Goal: Information Seeking & Learning: Learn about a topic

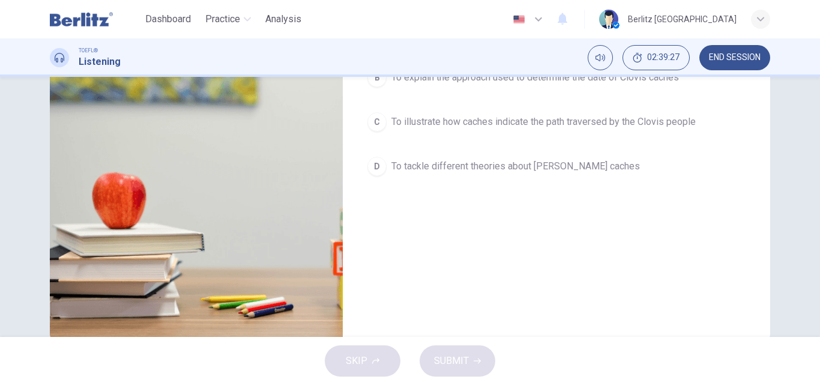
scroll to position [205, 0]
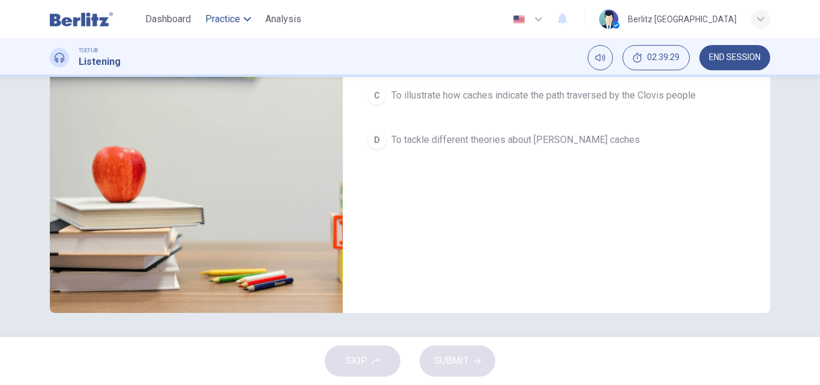
click at [251, 16] on button "Practice" at bounding box center [228, 19] width 55 height 22
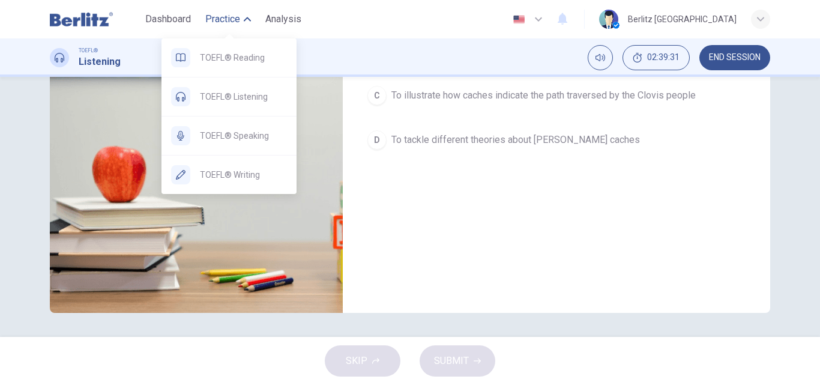
drag, startPoint x: 241, startPoint y: 58, endPoint x: 454, endPoint y: 91, distance: 215.7
click at [240, 58] on span "TOEFL® Reading" at bounding box center [243, 57] width 87 height 14
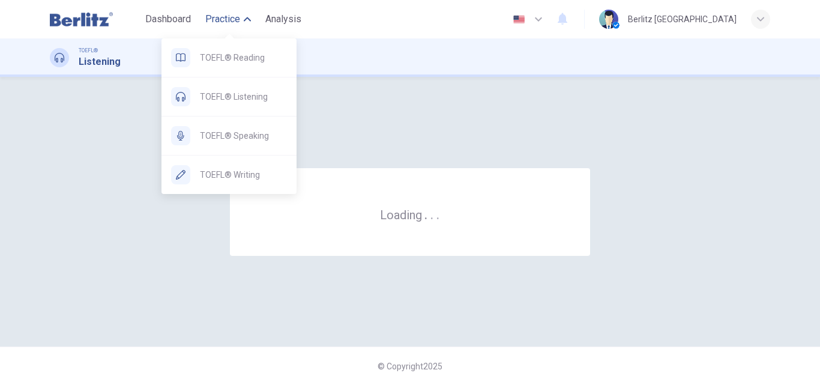
scroll to position [0, 0]
